Goal: Task Accomplishment & Management: Manage account settings

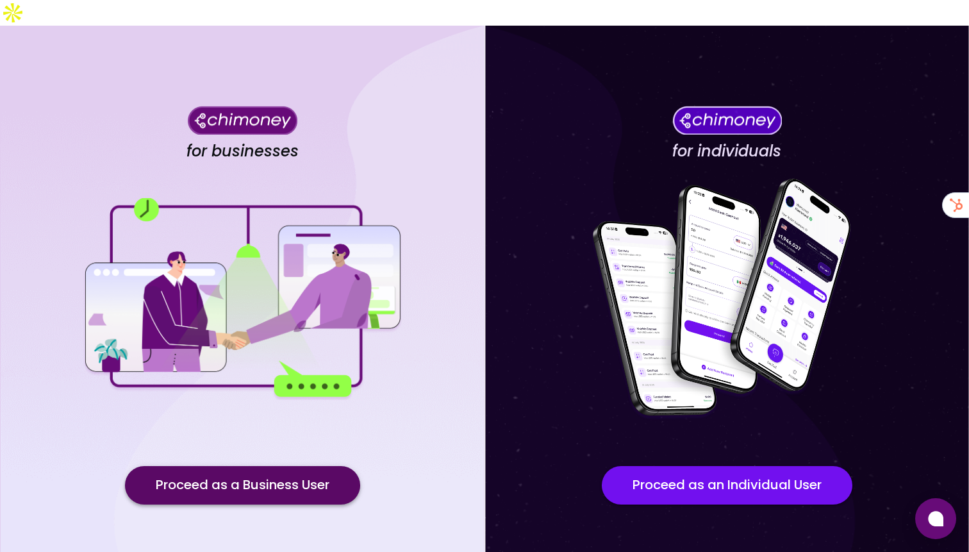
click at [261, 470] on button "Proceed as a Business User" at bounding box center [242, 485] width 235 height 38
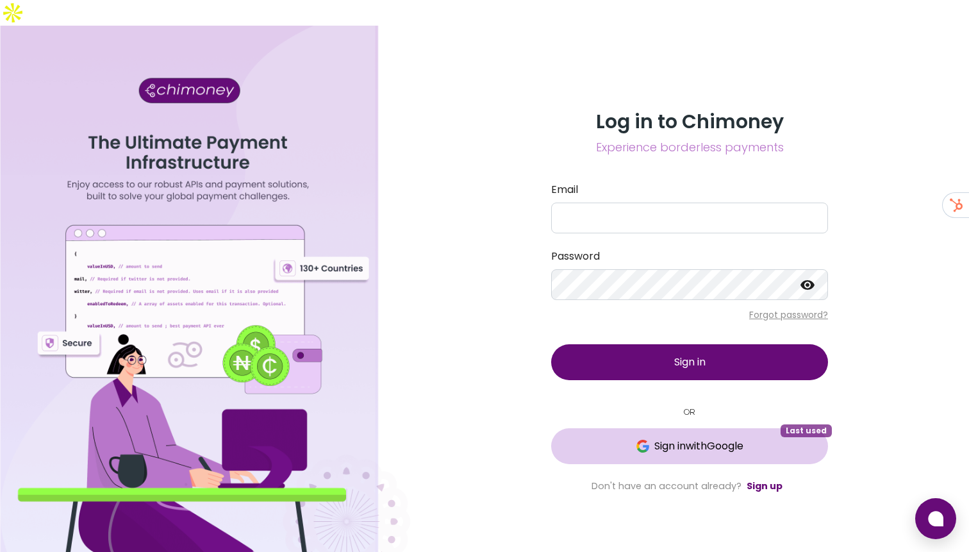
click at [614, 438] on span "Sign in with Google" at bounding box center [690, 445] width 226 height 15
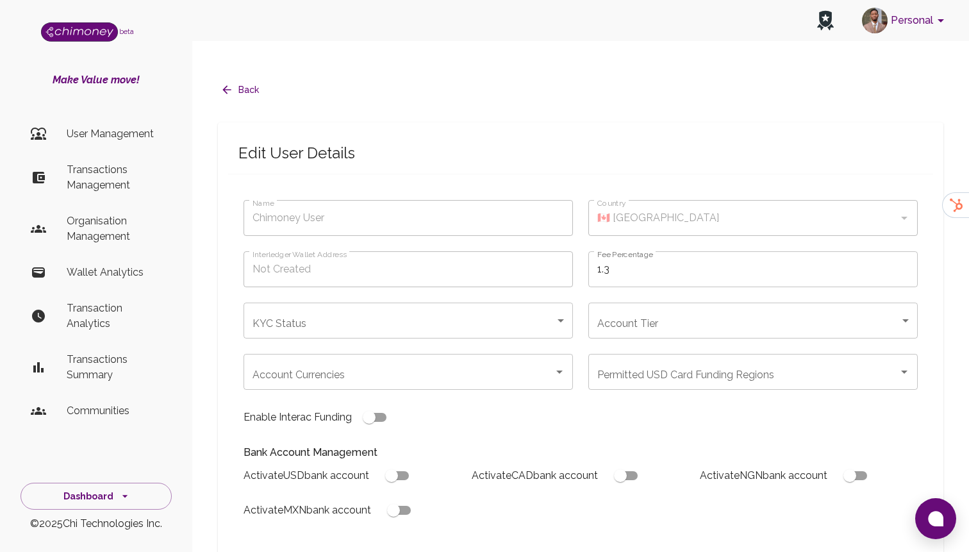
type input "[PERSON_NAME]"
type input "🇳🇬 [GEOGRAPHIC_DATA]"
type input "under_review"
checkbox input "true"
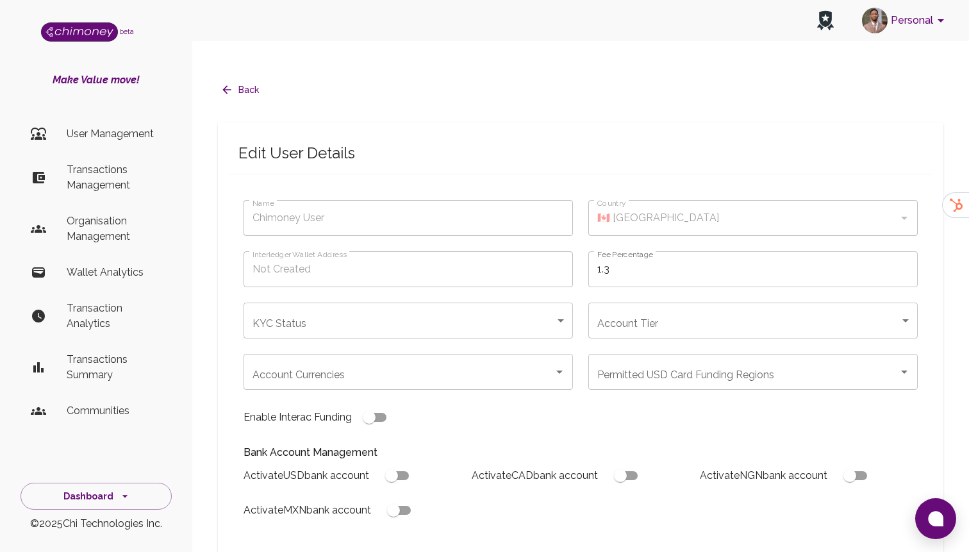
checkbox input "true"
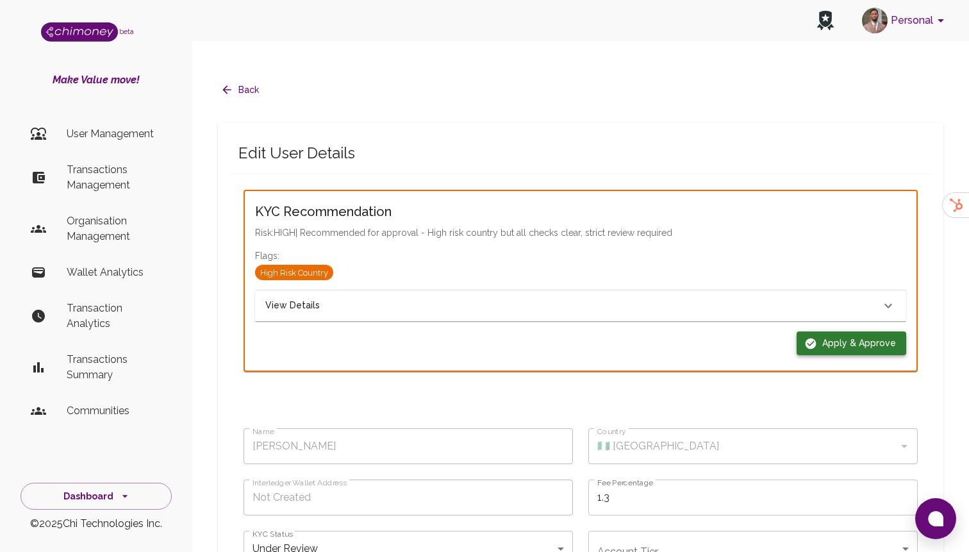
click at [827, 331] on button "Apply & Approve" at bounding box center [851, 343] width 110 height 24
type input "completed"
type input "tier-1"
checkbox input "true"
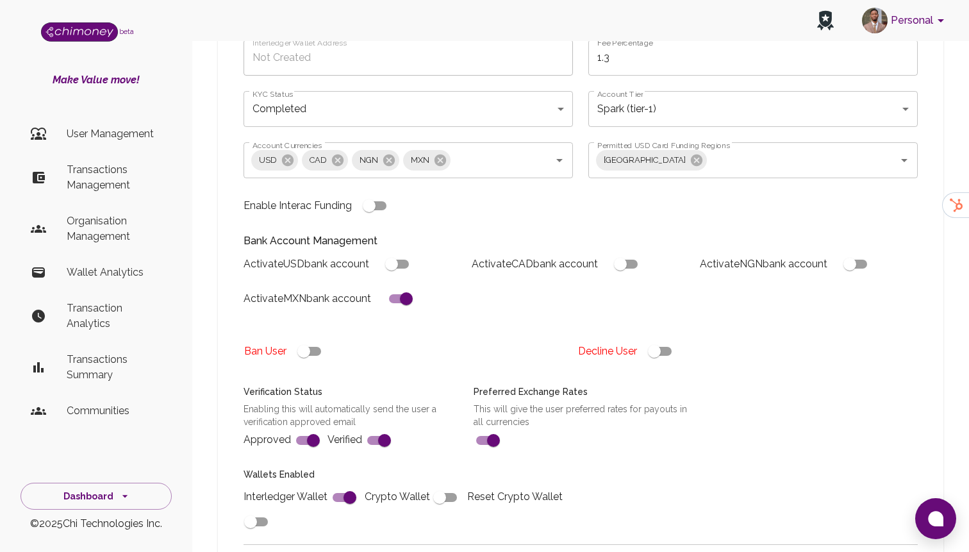
scroll to position [461, 0]
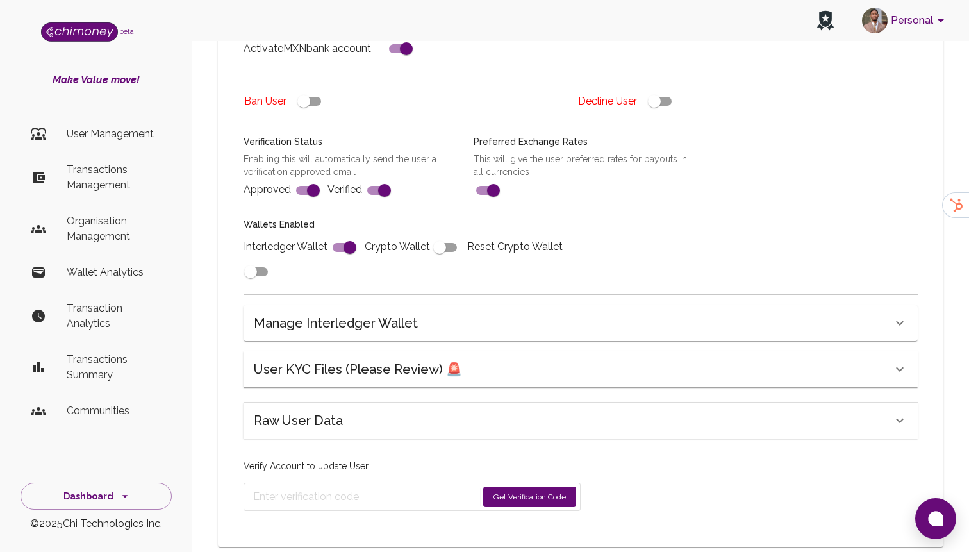
click at [502, 486] on button "Get Verification Code" at bounding box center [529, 496] width 93 height 21
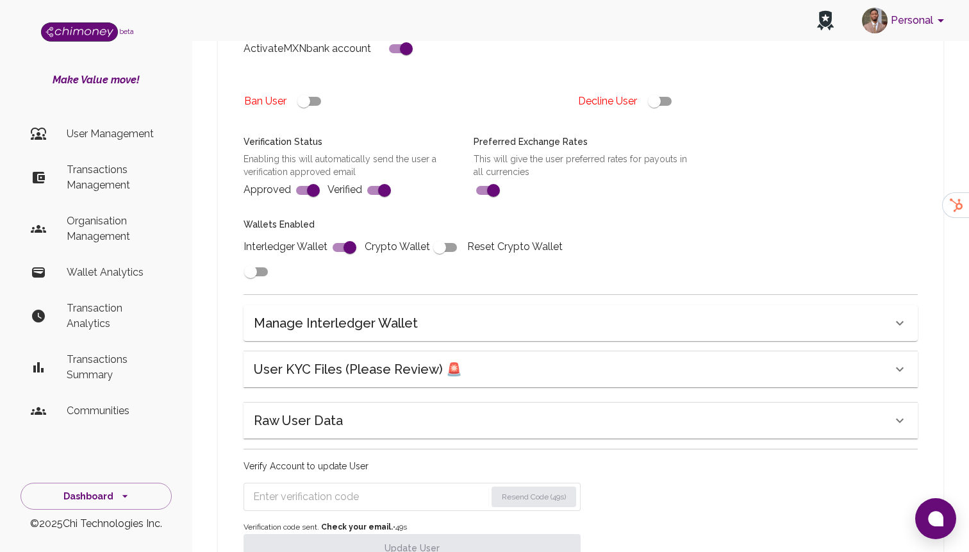
click at [389, 486] on input "Enter verification code" at bounding box center [369, 496] width 233 height 21
paste input "2357"
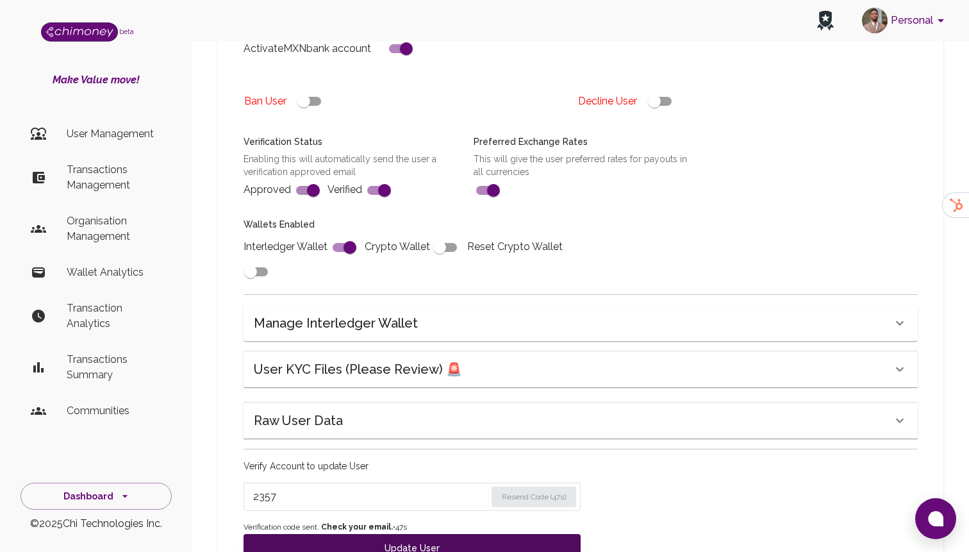
type input "2357"
click at [324, 534] on button "Update User" at bounding box center [411, 548] width 337 height 28
type input "completed"
type input "tier-1"
checkbox input "true"
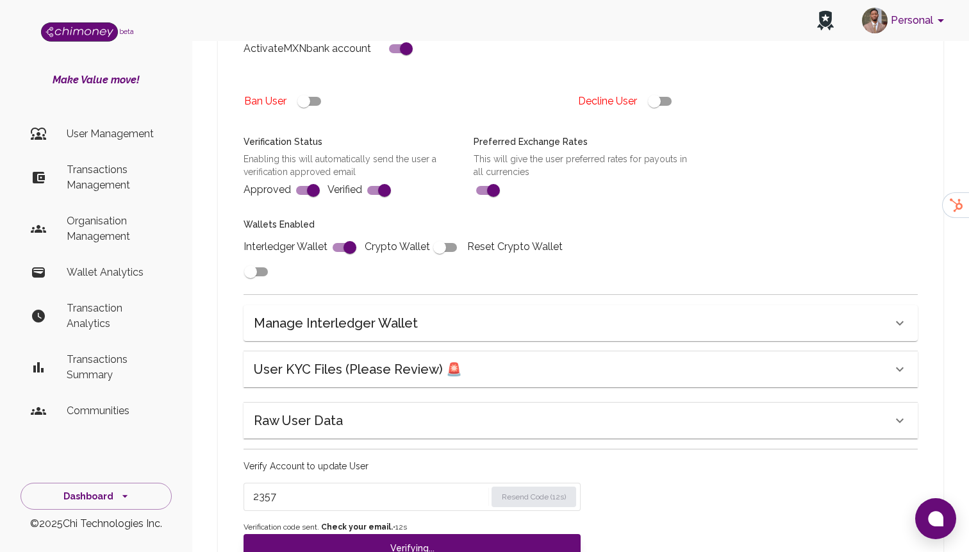
checkbox input "true"
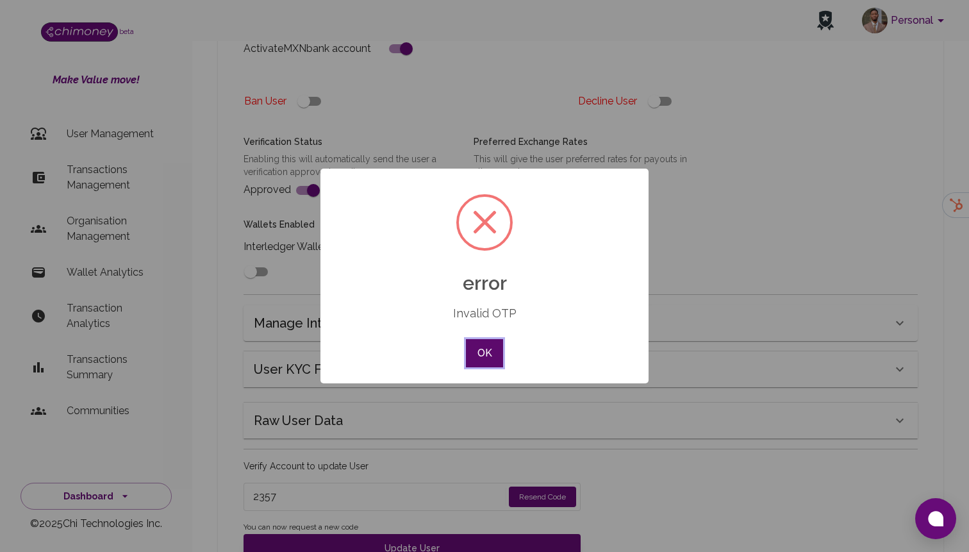
click at [478, 356] on button "OK" at bounding box center [484, 353] width 37 height 28
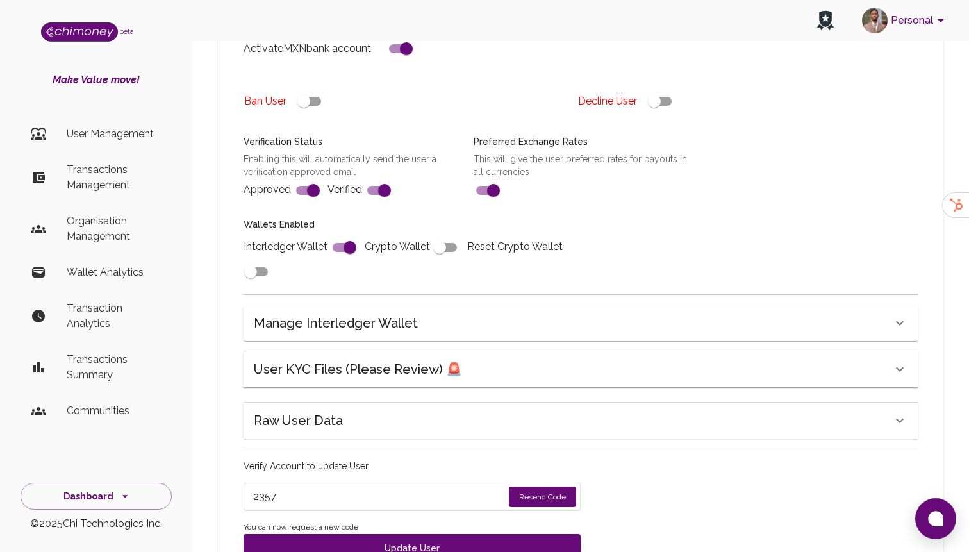
click at [546, 486] on button "Resend Code" at bounding box center [542, 496] width 67 height 21
drag, startPoint x: 311, startPoint y: 469, endPoint x: 194, endPoint y: 469, distance: 116.6
click at [194, 469] on div "Back Edit User Details Name [PERSON_NAME] Name Country 🇳🇬 [GEOGRAPHIC_DATA] Cou…" at bounding box center [580, 107] width 776 height 1022
paste input "8906"
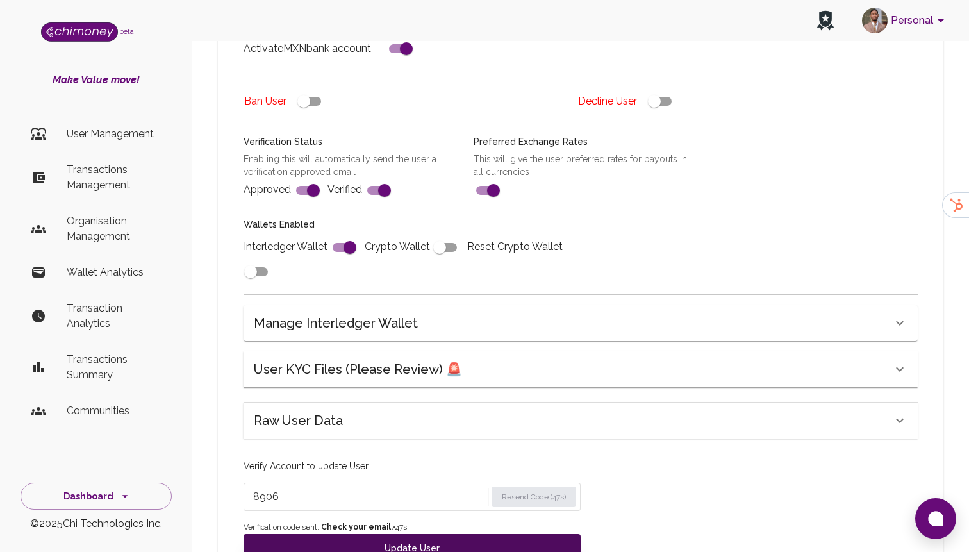
type input "8906"
click at [319, 534] on button "Update User" at bounding box center [411, 548] width 337 height 28
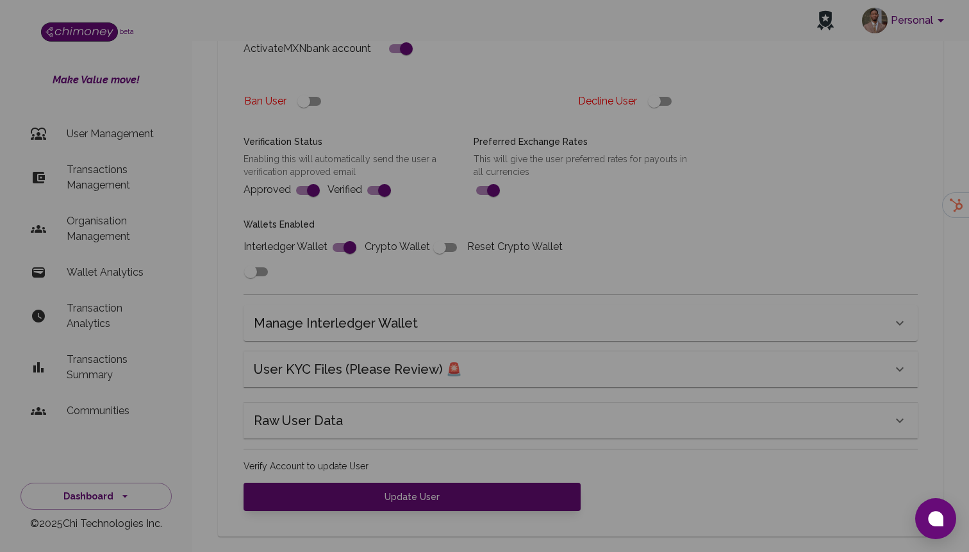
scroll to position [451, 0]
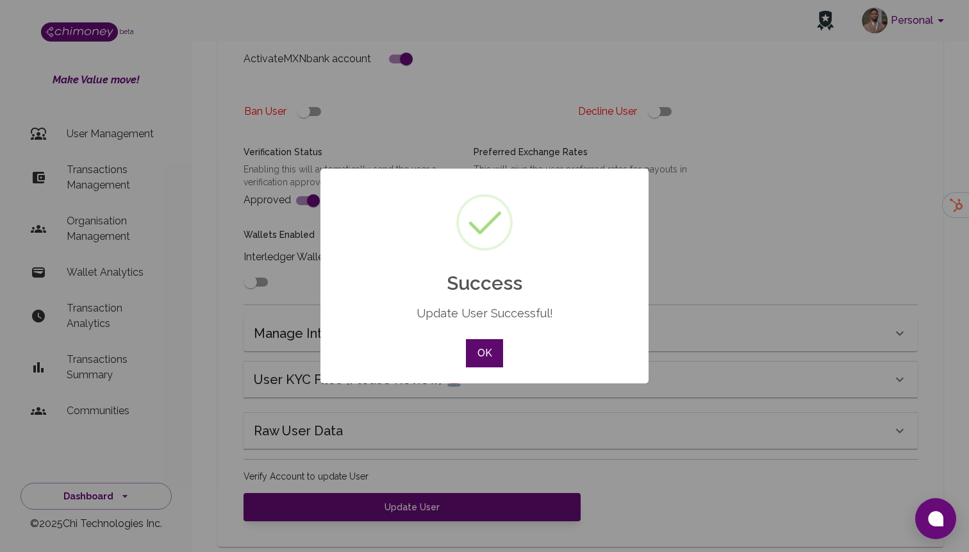
click at [493, 345] on button "OK" at bounding box center [484, 353] width 37 height 28
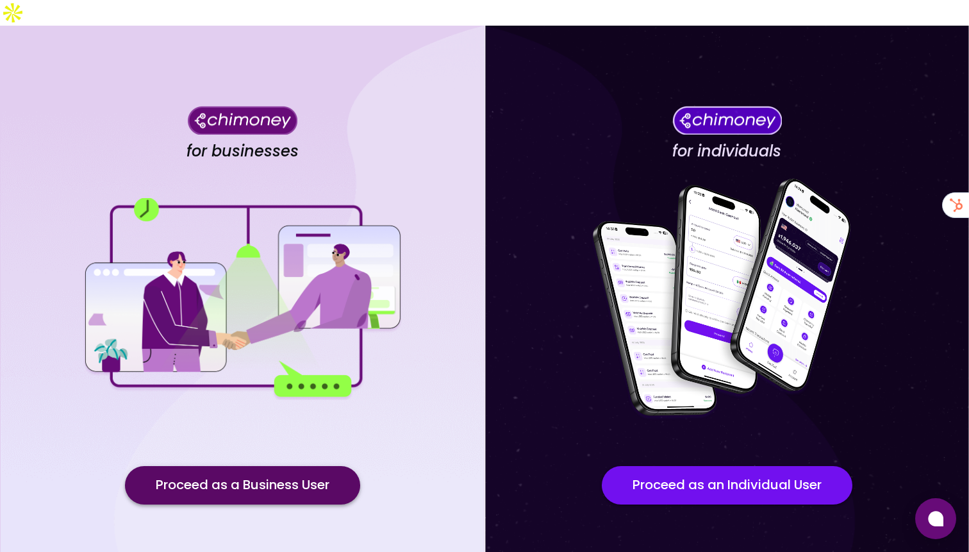
click at [281, 466] on button "Proceed as a Business User" at bounding box center [242, 485] width 235 height 38
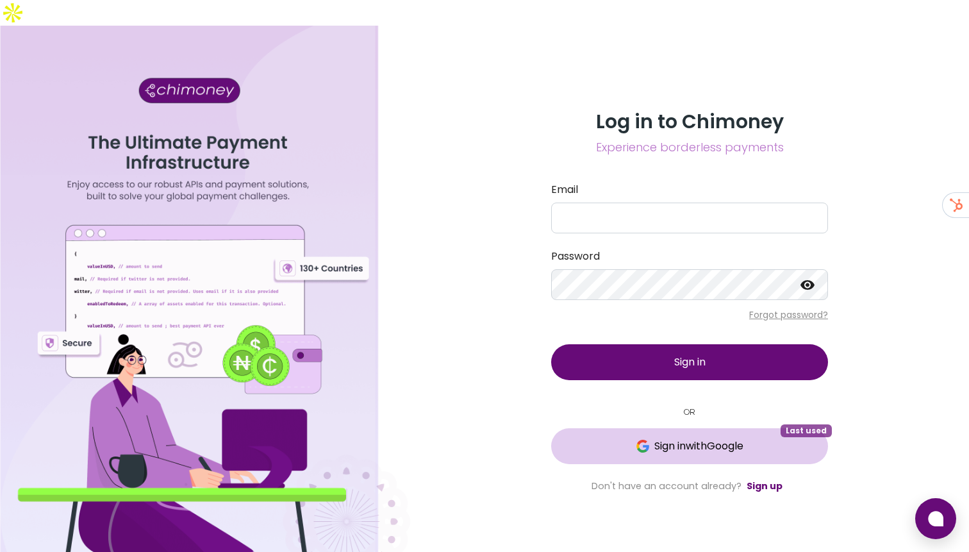
click at [594, 438] on span "Sign in with Google" at bounding box center [690, 445] width 226 height 15
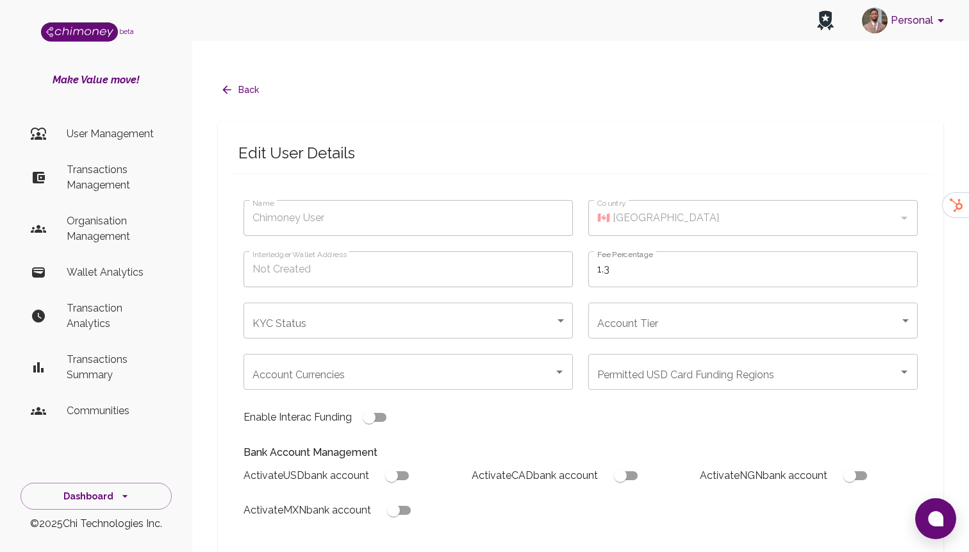
type input "[PERSON_NAME]"
type input "🇳🇬 [GEOGRAPHIC_DATA]"
type input "completed"
type input "tier-1"
checkbox input "true"
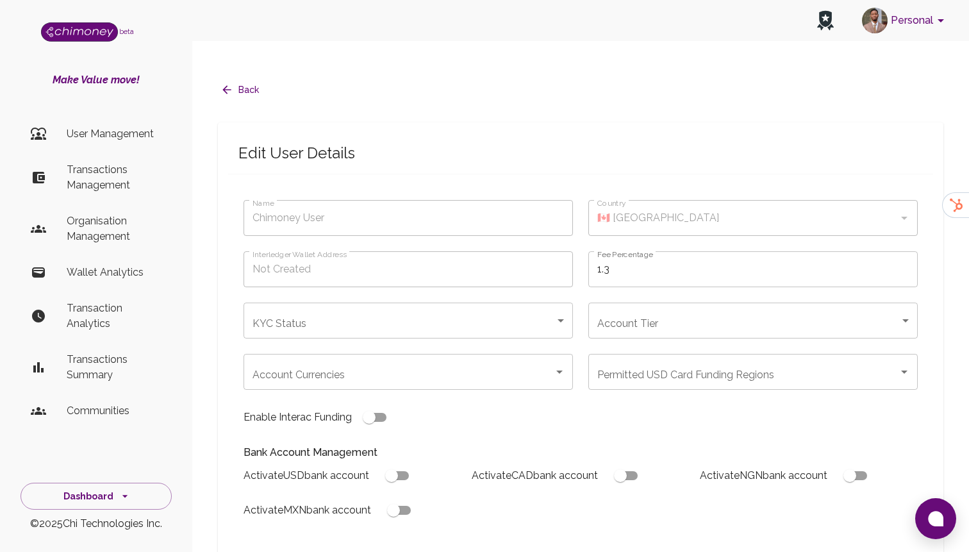
checkbox input "true"
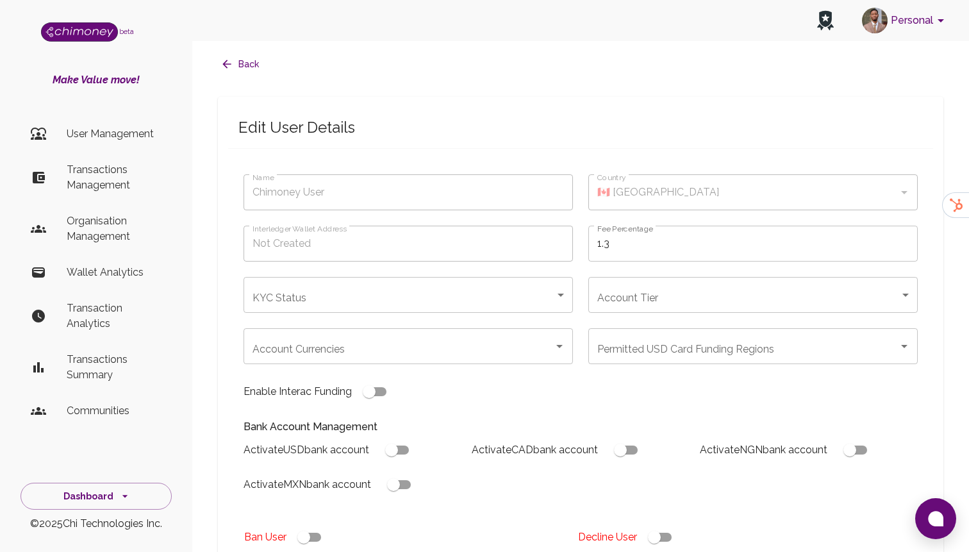
type input "Khaled Jalal"
type input "🇸🇪 Sweden"
type input "under_review"
checkbox input "true"
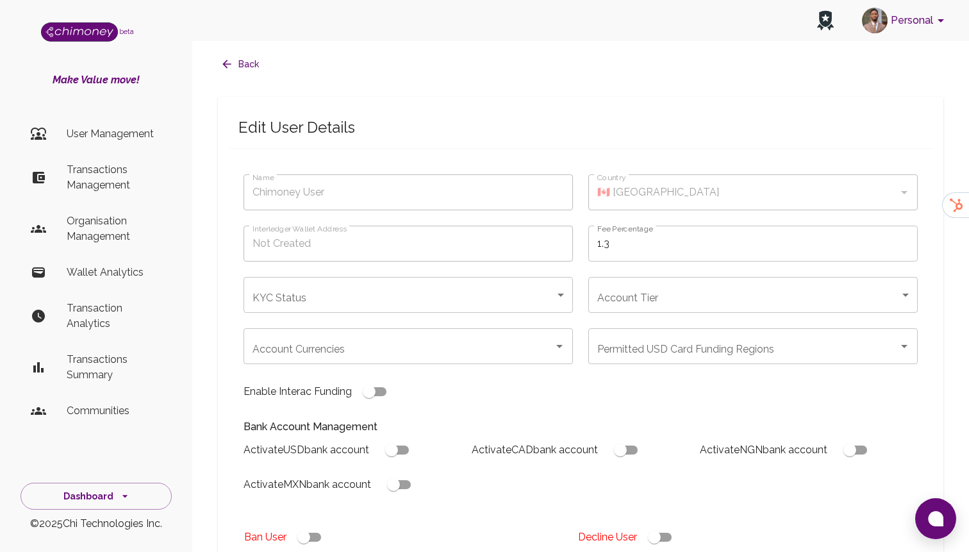
checkbox input "true"
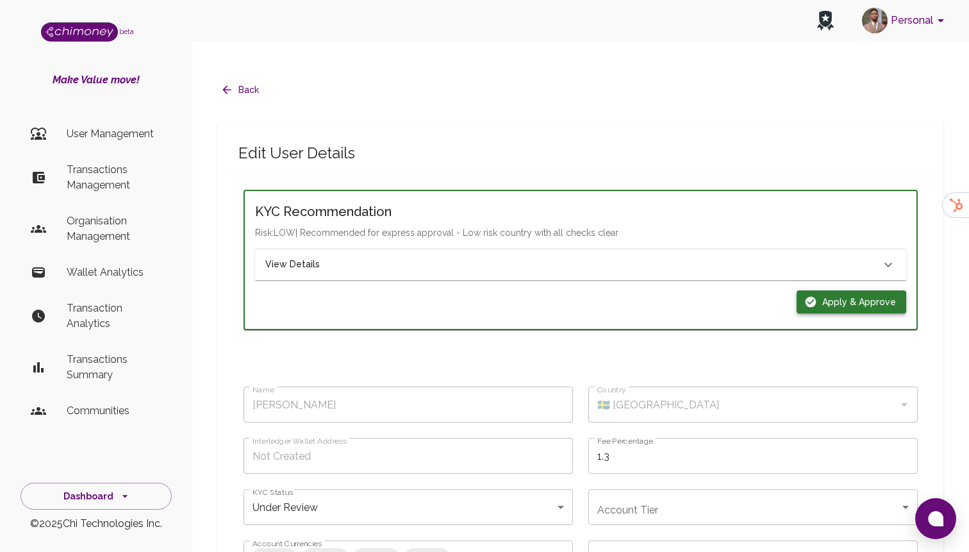
click at [817, 295] on icon "button" at bounding box center [810, 301] width 13 height 13
type input "completed"
type input "tier-1"
checkbox input "true"
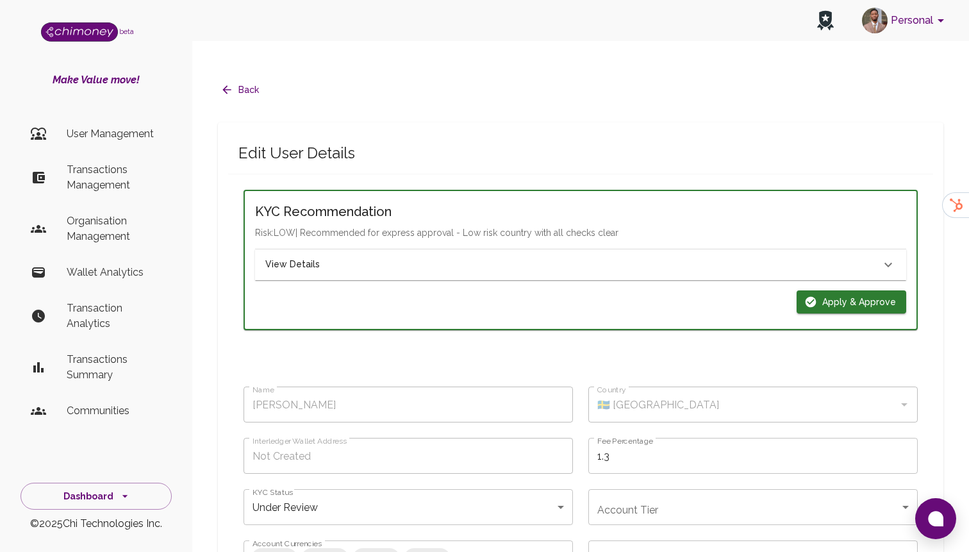
checkbox input "true"
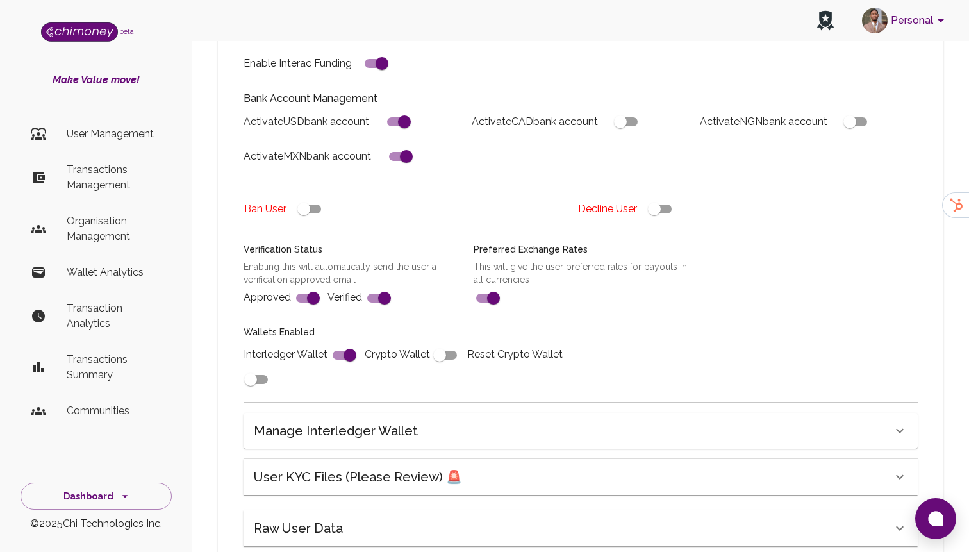
scroll to position [486, 0]
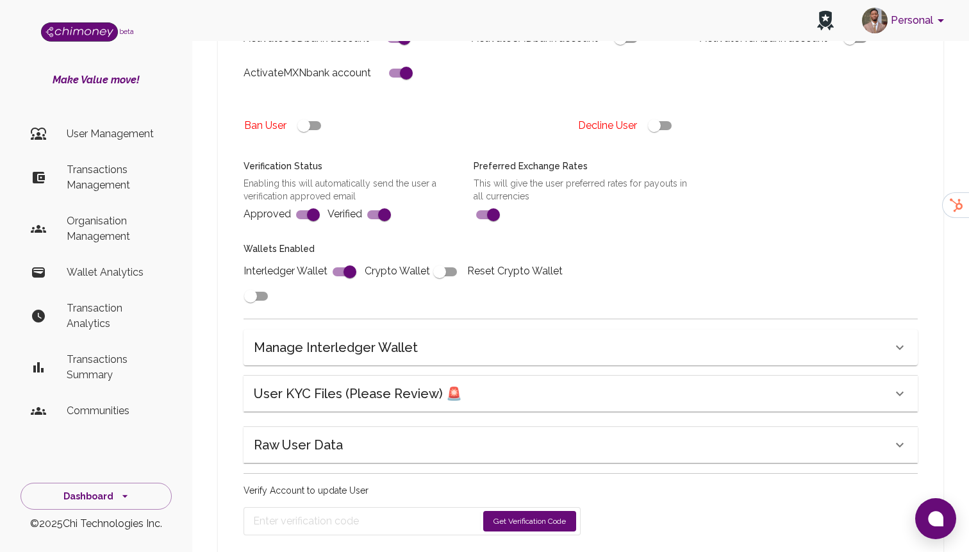
click at [368, 383] on h6 "User KYC Files (Please Review) 🚨" at bounding box center [358, 393] width 208 height 21
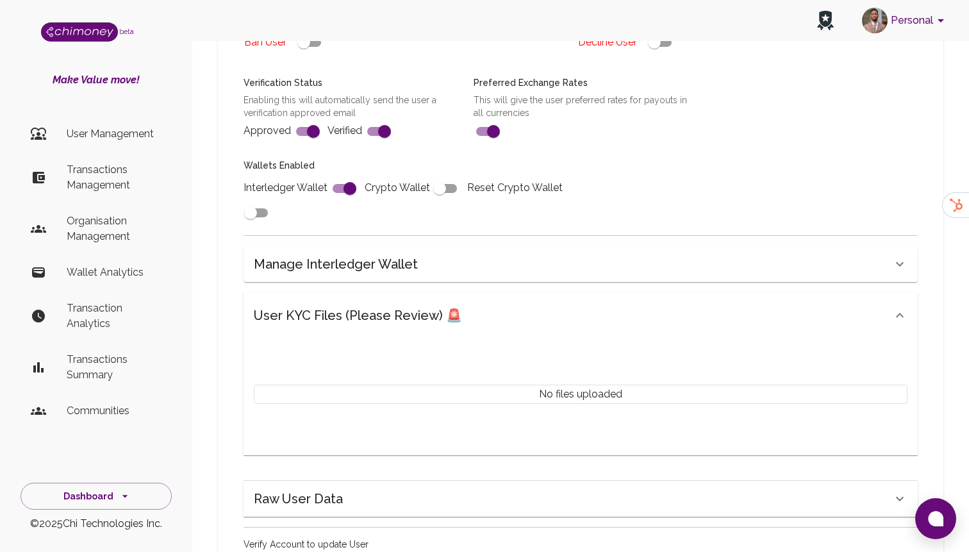
scroll to position [550, 0]
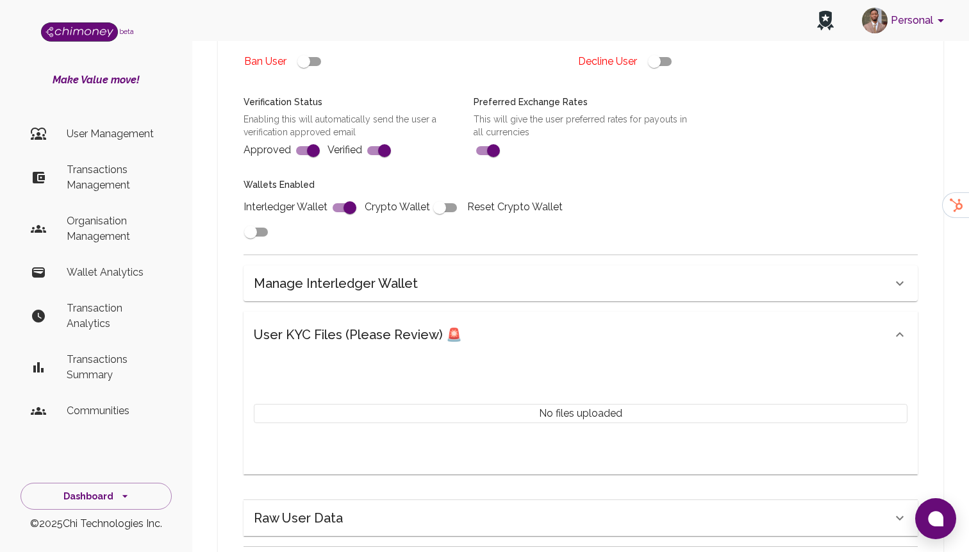
click at [338, 488] on div "Name Khaled Jalal Name Country 🇸🇪 Sweden Country Interledger Wallet Address Not…" at bounding box center [580, 134] width 705 height 978
click at [343, 507] on div "Raw User Data" at bounding box center [573, 517] width 638 height 21
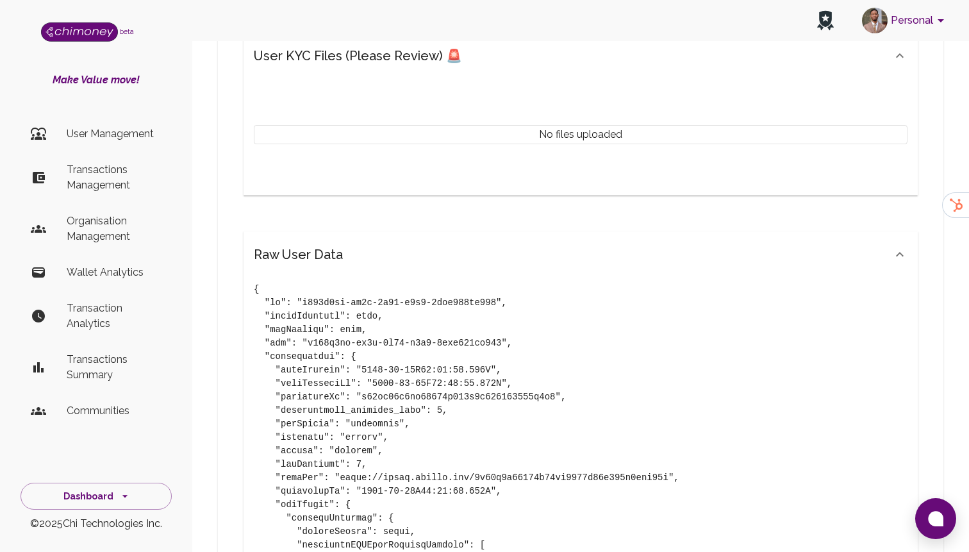
scroll to position [834, 0]
